Goal: Find specific page/section: Find specific page/section

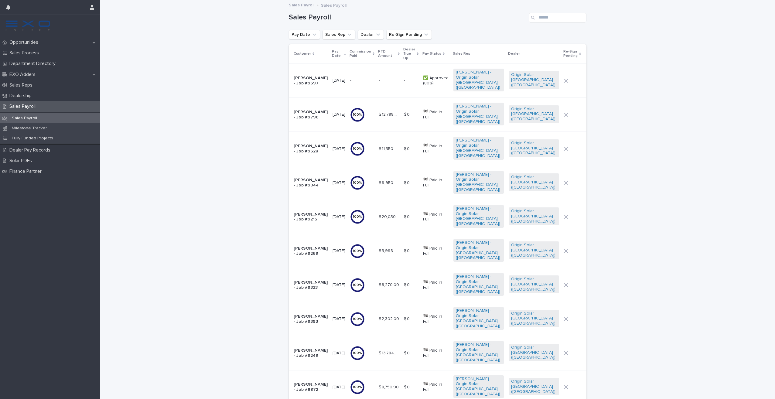
click at [42, 117] on div "Sales Payroll" at bounding box center [50, 118] width 100 height 10
click at [308, 77] on p "[PERSON_NAME] - Job #9697" at bounding box center [311, 81] width 34 height 10
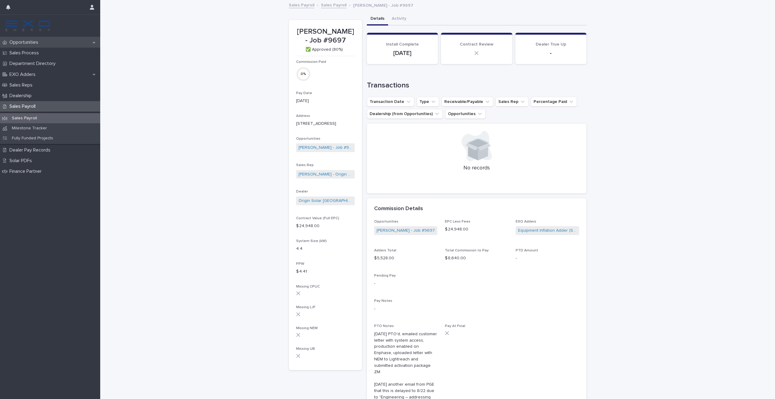
click at [31, 39] on div "Opportunities" at bounding box center [50, 42] width 100 height 11
